Goal: Task Accomplishment & Management: Manage account settings

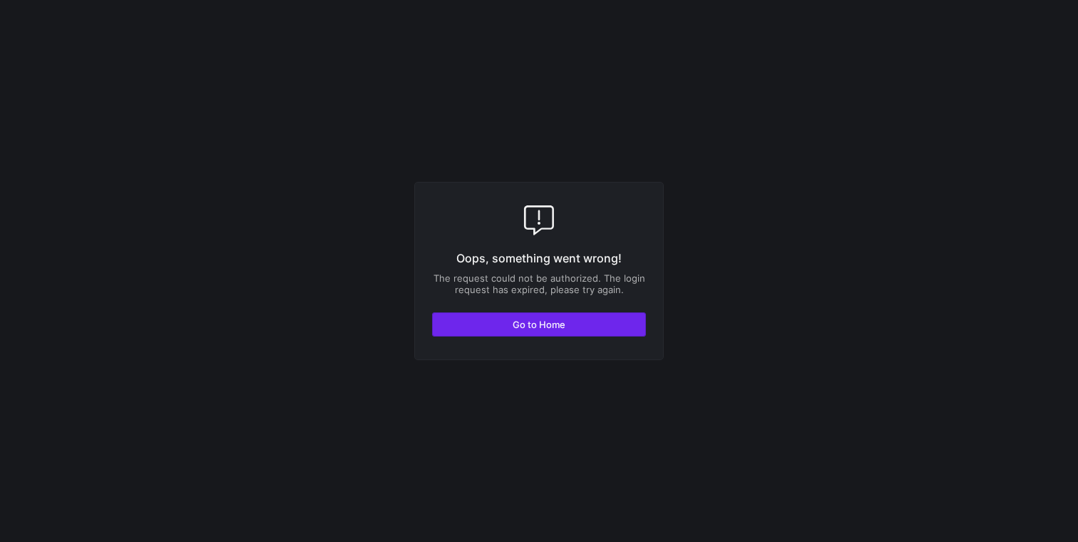
click at [560, 319] on span "Go to Home" at bounding box center [538, 324] width 53 height 11
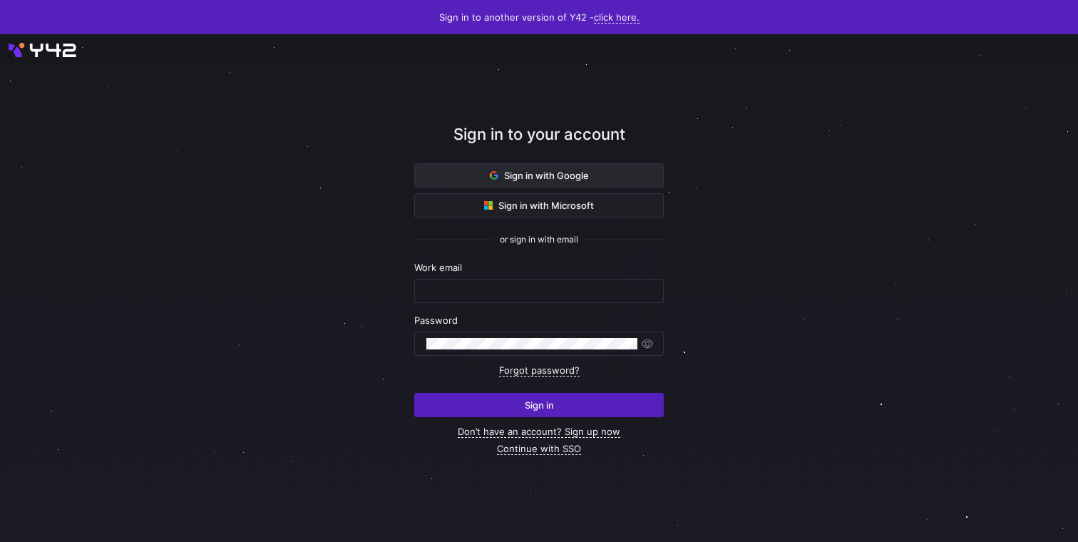
click at [500, 182] on span at bounding box center [539, 175] width 248 height 23
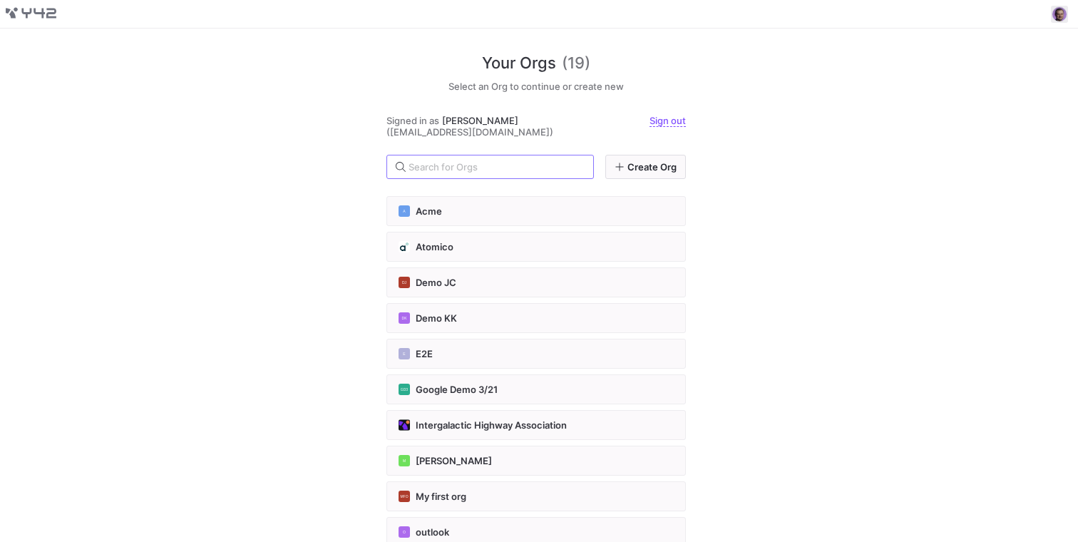
click at [1063, 15] on span at bounding box center [1058, 14] width 17 height 17
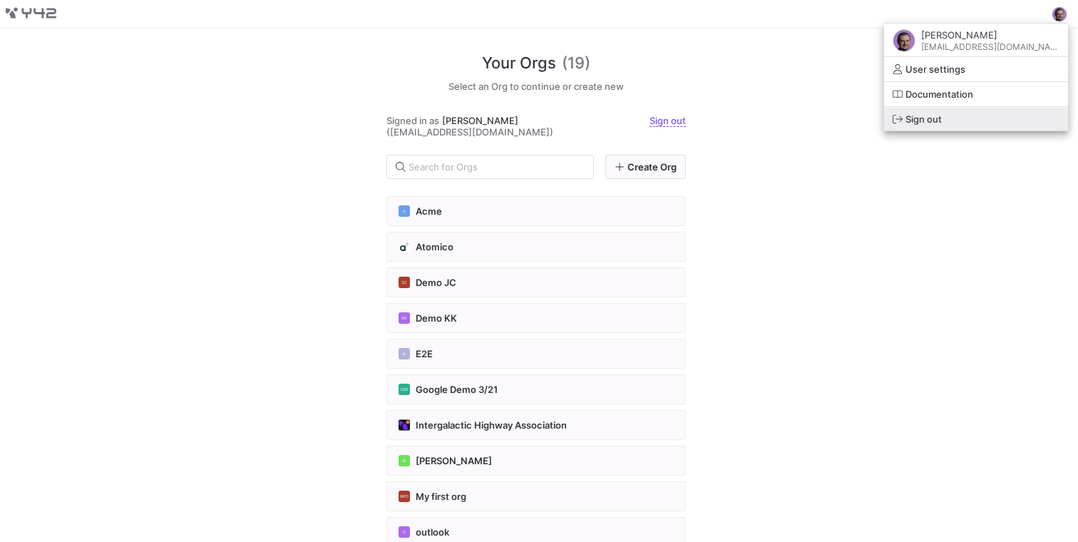
click at [979, 120] on span "Sign out" at bounding box center [975, 118] width 167 height 11
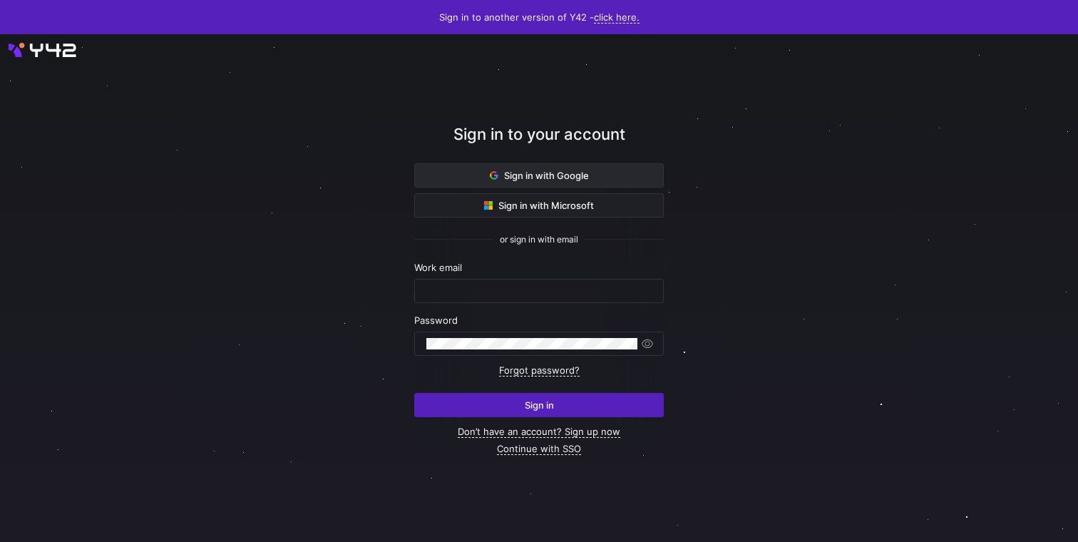
click at [531, 173] on span "Sign in with Google" at bounding box center [539, 175] width 99 height 11
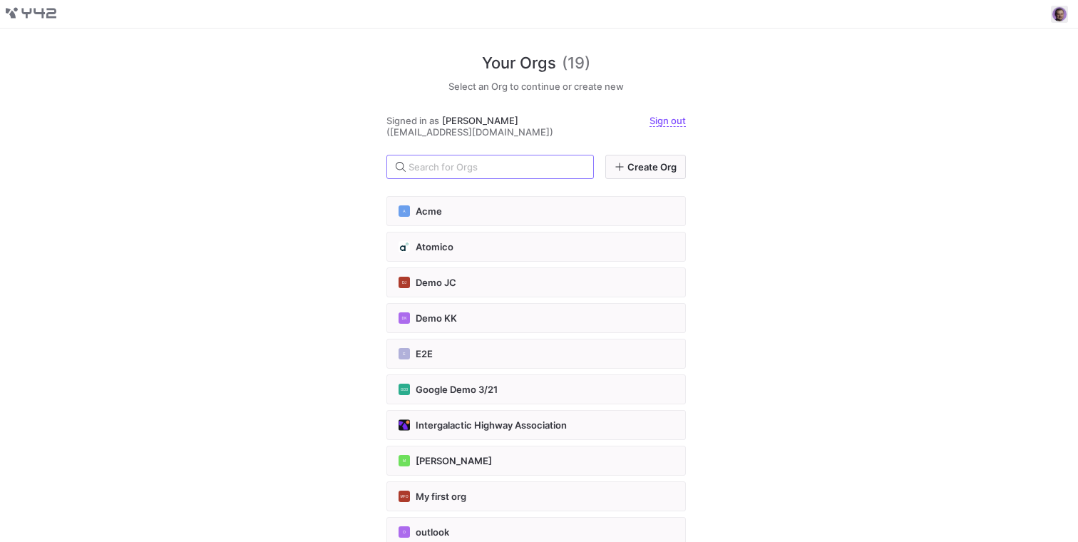
click at [1059, 16] on span at bounding box center [1058, 14] width 17 height 17
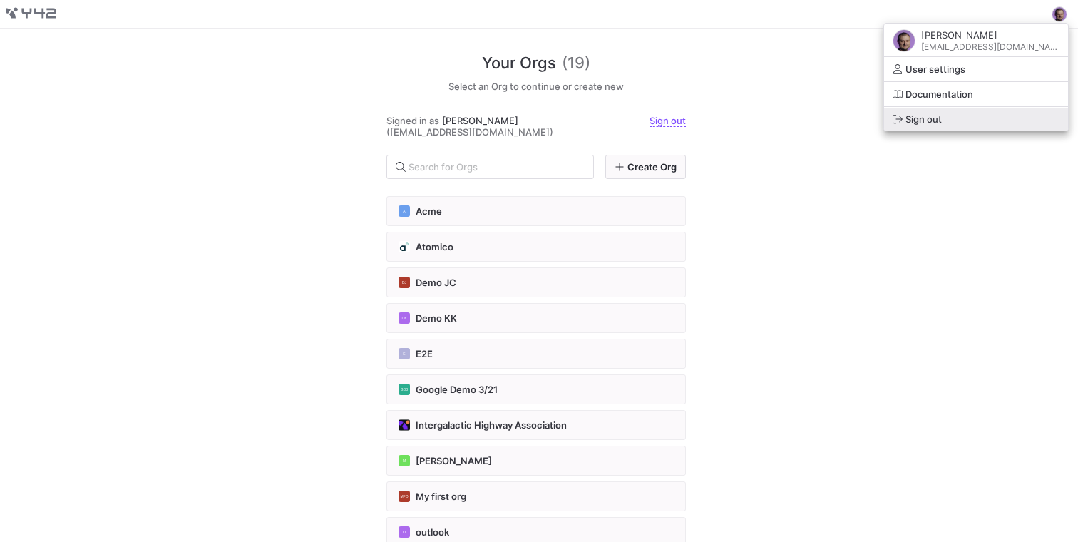
click at [941, 115] on span "Sign out" at bounding box center [923, 118] width 36 height 11
